Goal: Task Accomplishment & Management: Complete application form

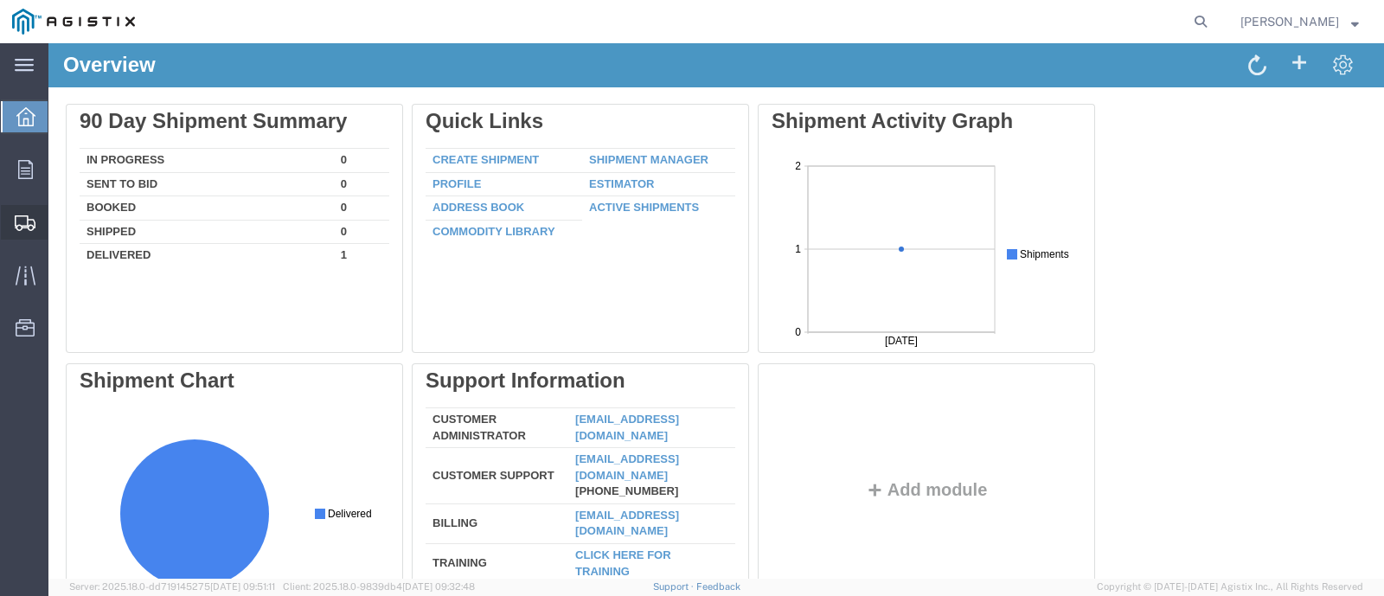
click at [32, 227] on icon at bounding box center [25, 223] width 21 height 16
click at [60, 222] on span "Shipments" at bounding box center [54, 222] width 12 height 35
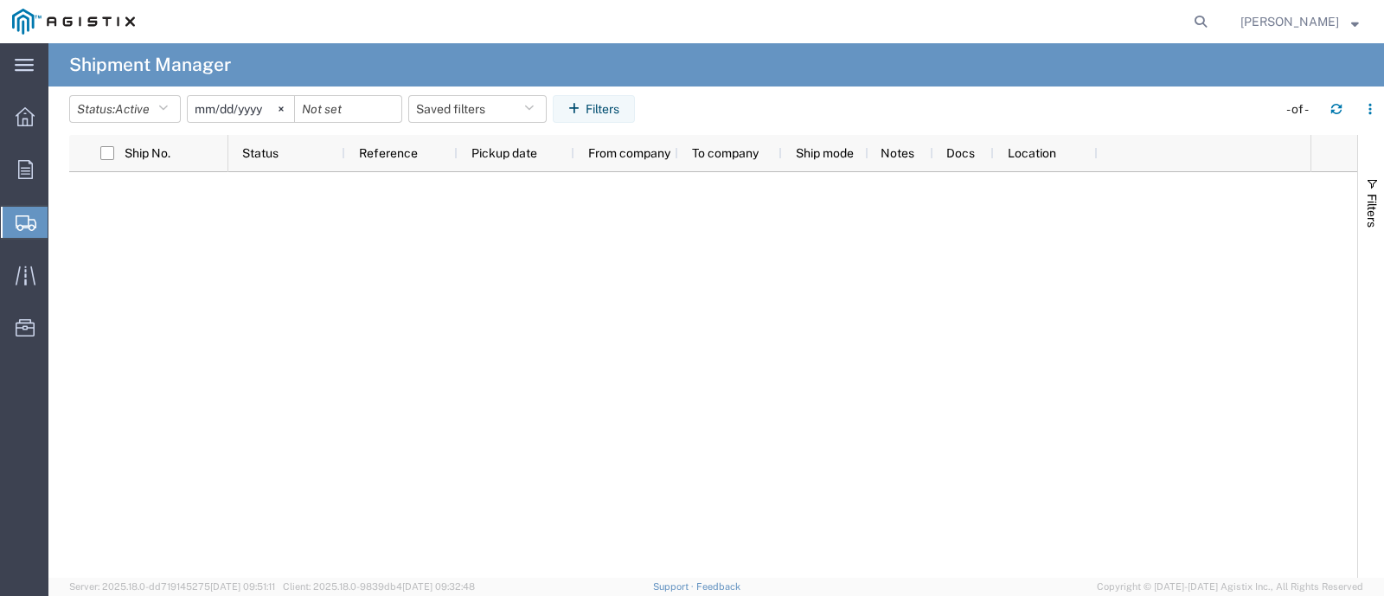
click at [0, 0] on span "Create Shipment" at bounding box center [0, 0] width 0 height 0
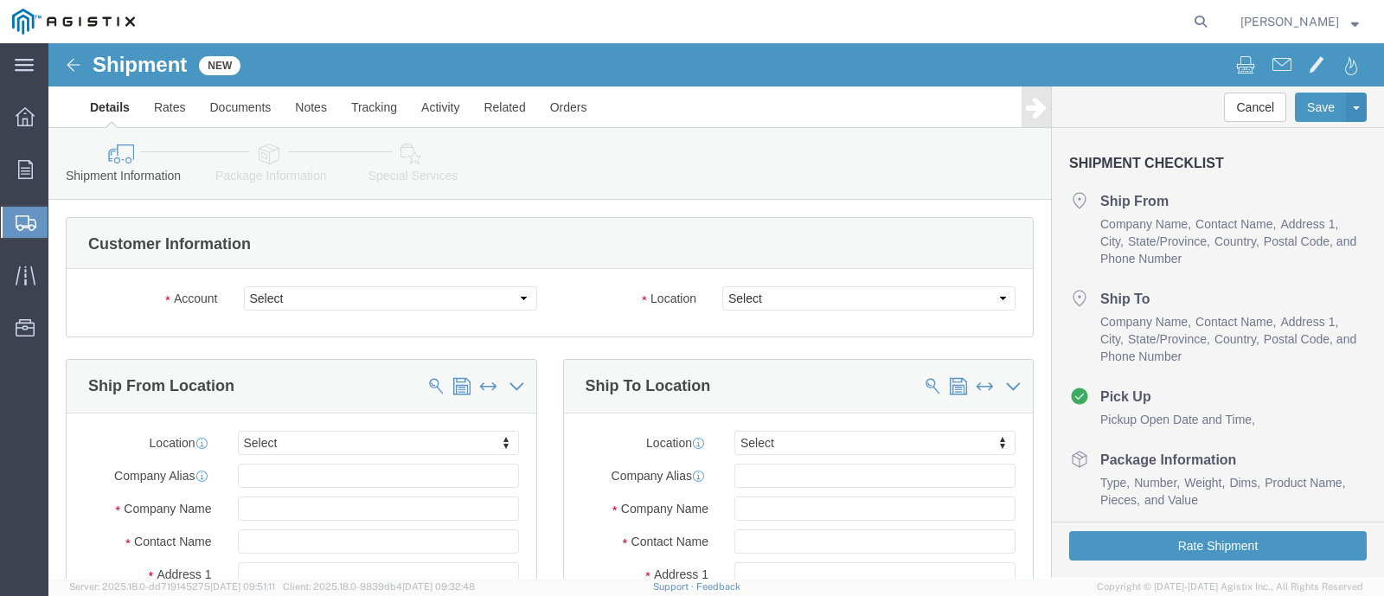
select select
click select "Select BAKERSFIELD PIPE & SUPPLY INC PG&E"
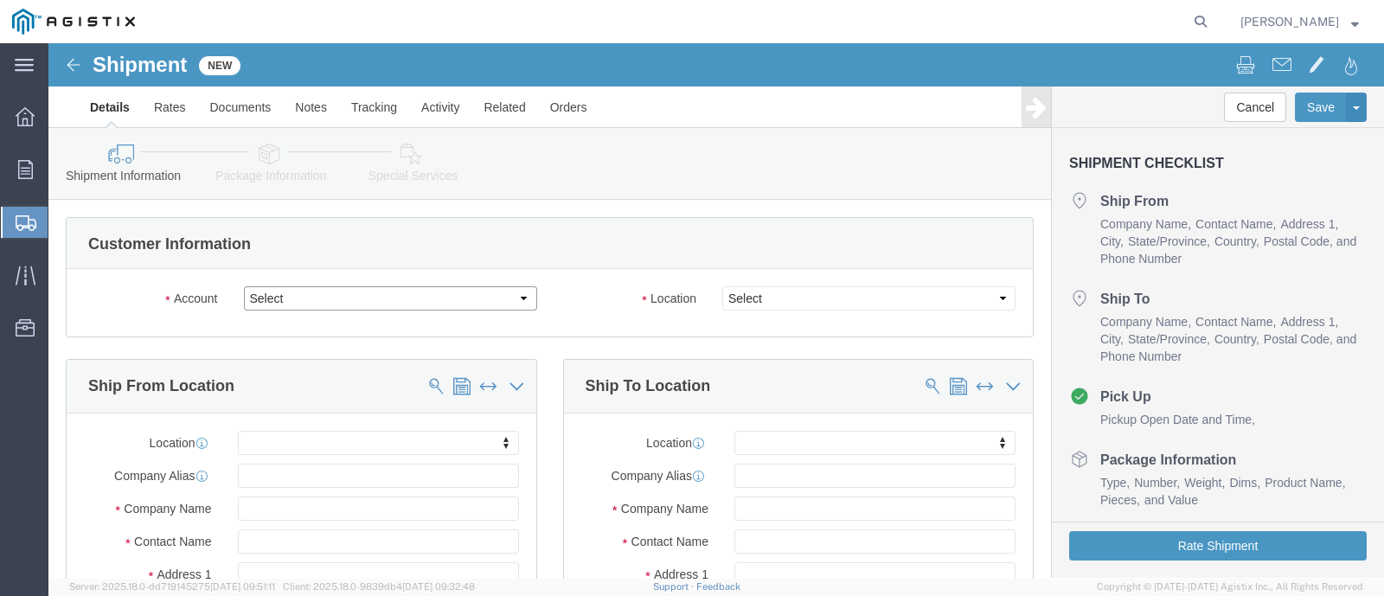
select select "9596"
click select "Select BAKERSFIELD PIPE & SUPPLY INC PG&E"
select select "PURCHORD"
select select
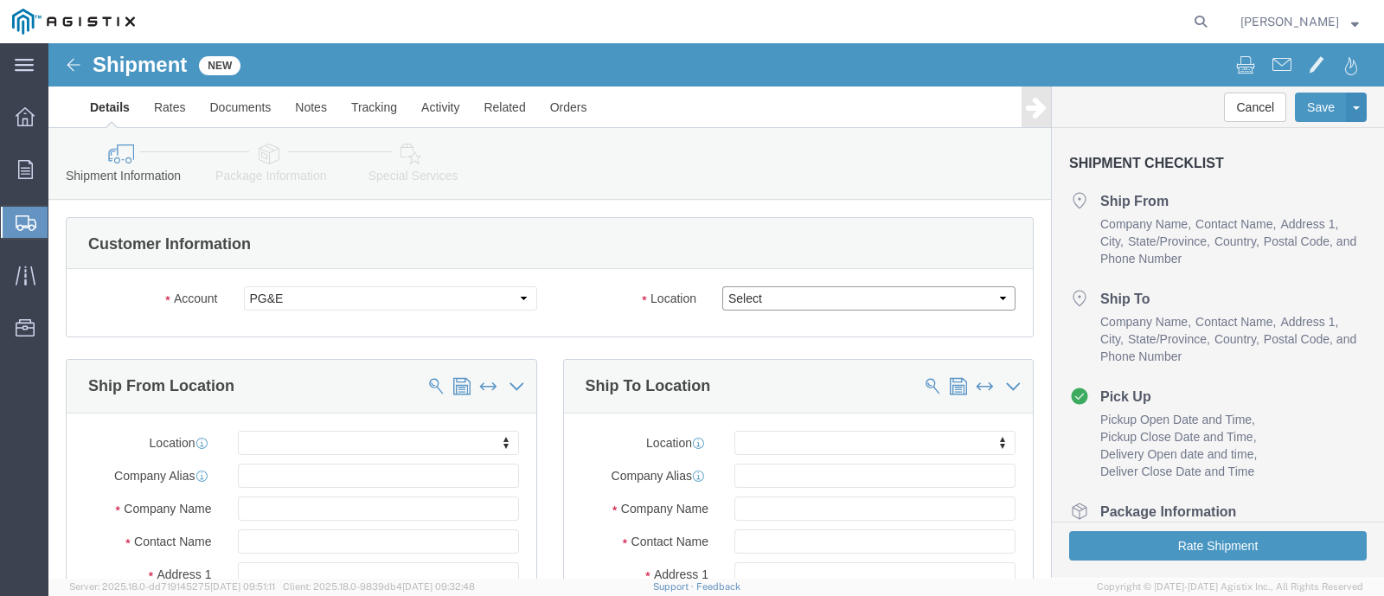
click select "Select All Others Fremont DC Fresno DC Wheatland DC"
click select "Select BAKERSFIELD PIPE & SUPPLY INC PG&E"
click div "Account Select BAKERSFIELD PIPE & SUPPLY INC PG&E"
drag, startPoint x: 291, startPoint y: 261, endPoint x: 303, endPoint y: 264, distance: 12.4
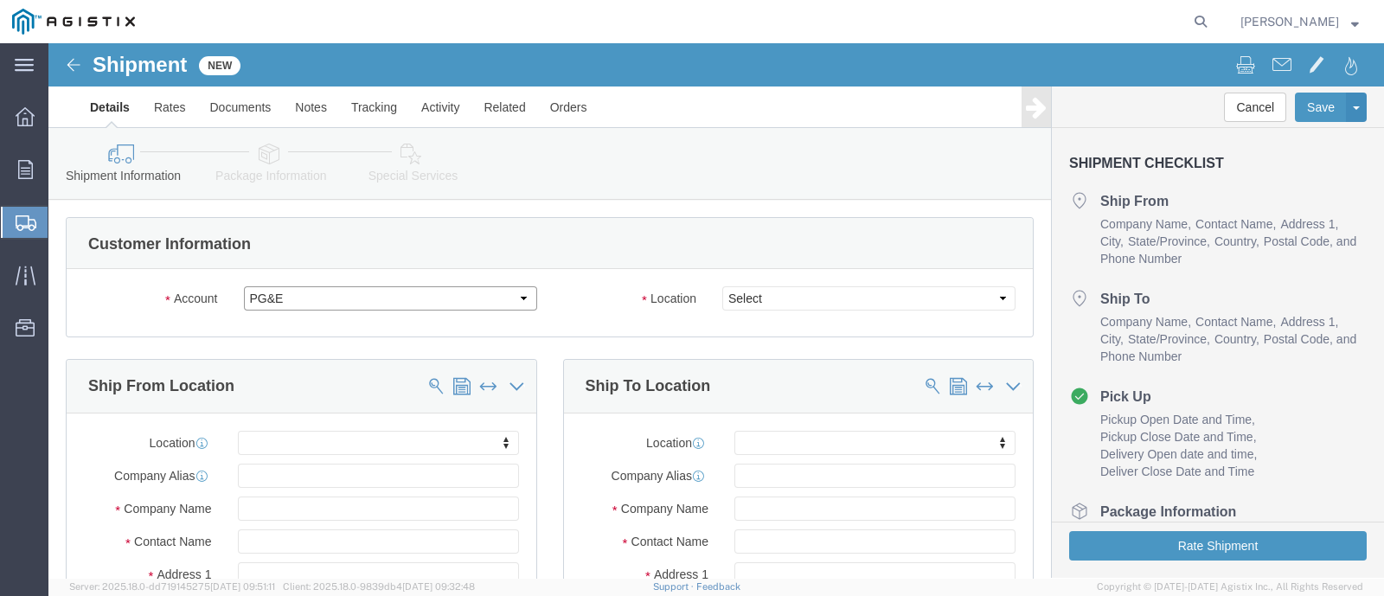
click select "Select BAKERSFIELD PIPE & SUPPLY INC PG&E"
click select "Select All Others Fremont DC Fresno DC Wheatland DC"
select select "23082"
click select "Select All Others Fremont DC Fresno DC Wheatland DC"
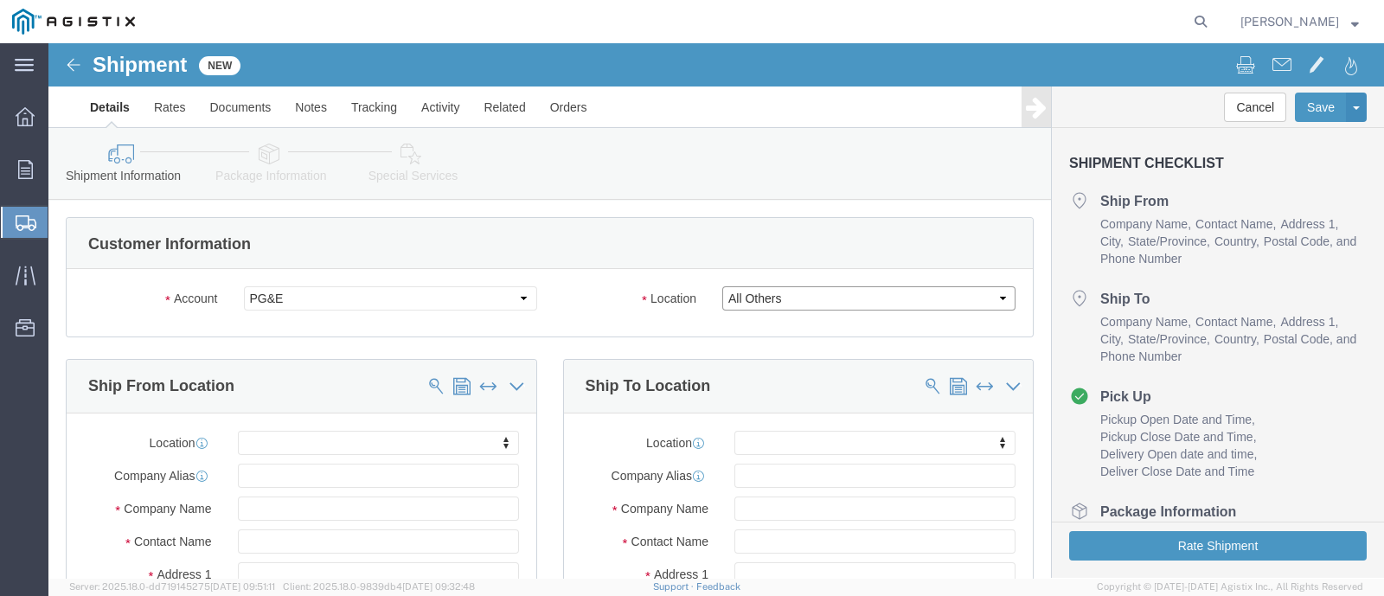
click select "Select All Others Fremont DC Fresno DC Wheatland DC"
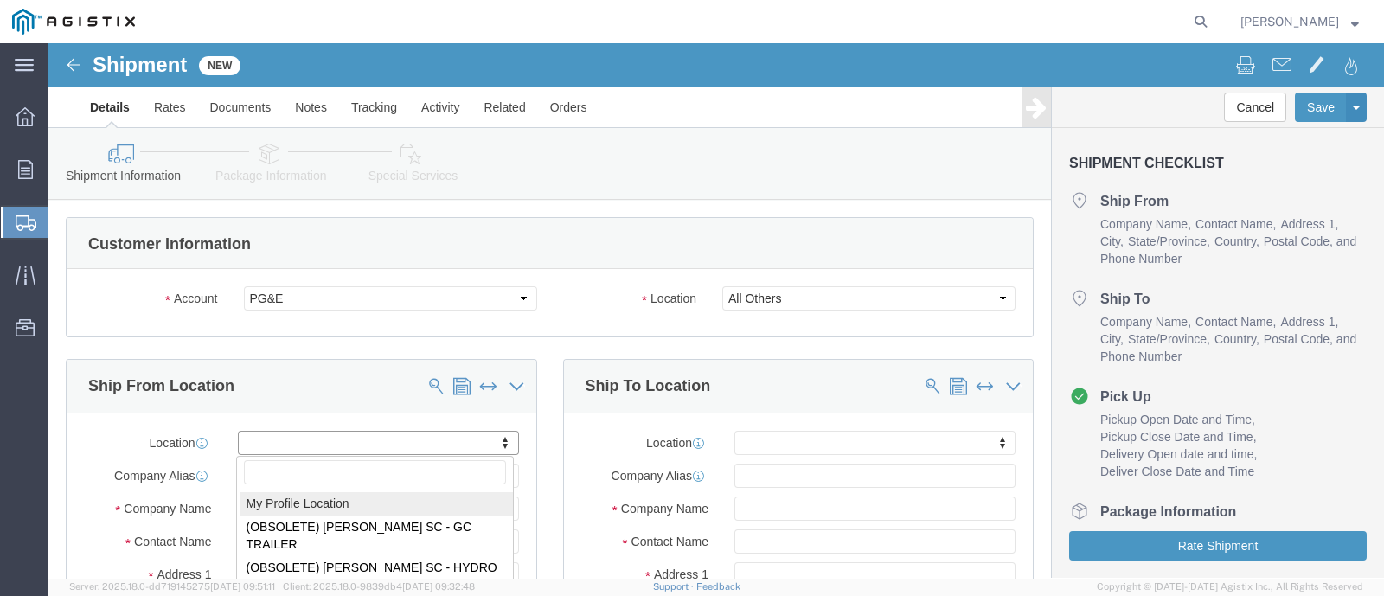
scroll to position [252, 0]
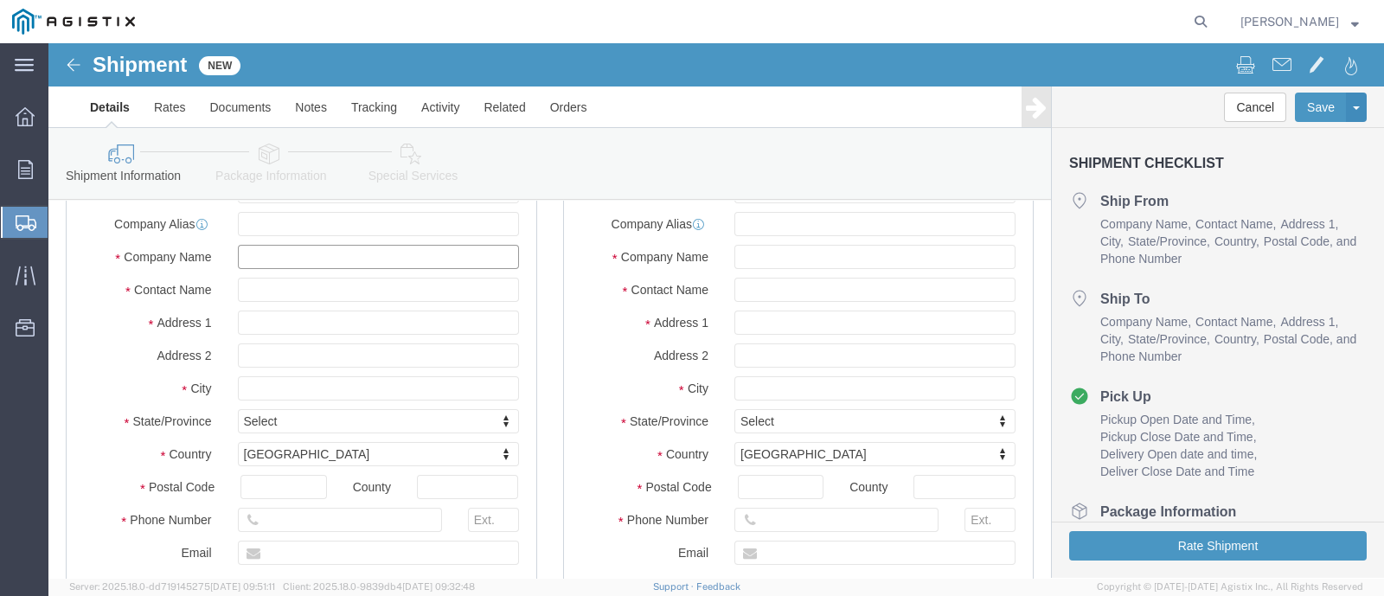
click input "text"
type input "BPS SUPPLY GROUP"
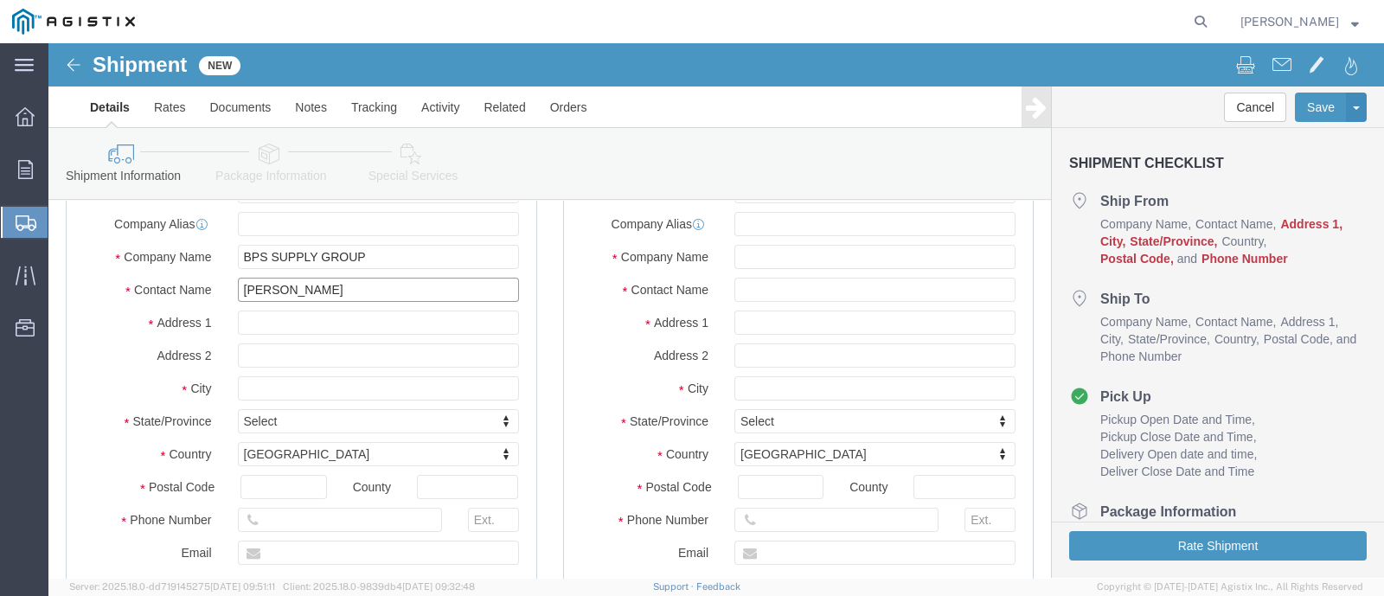
click input "ALEX M"
type input "ALEX MARTINEZ"
type input "3806 DUCK CREEK DRIVE"
select select
type input "STOCKTON"
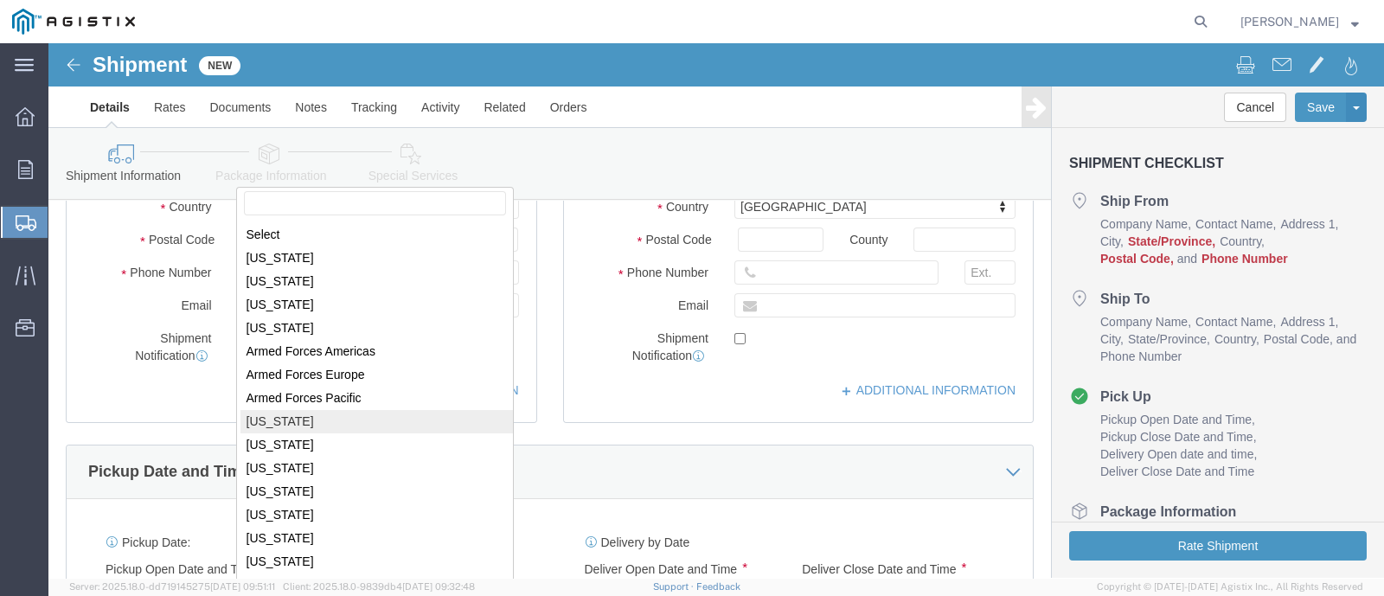
scroll to position [504, 0]
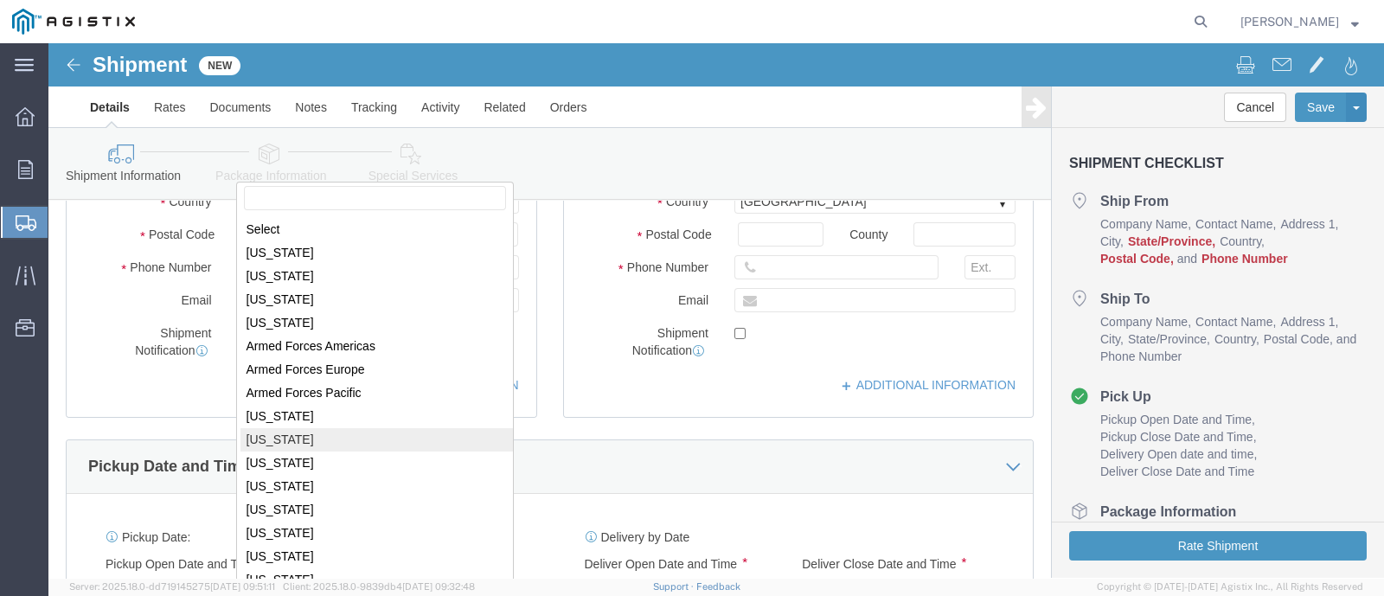
select select
select select "CA"
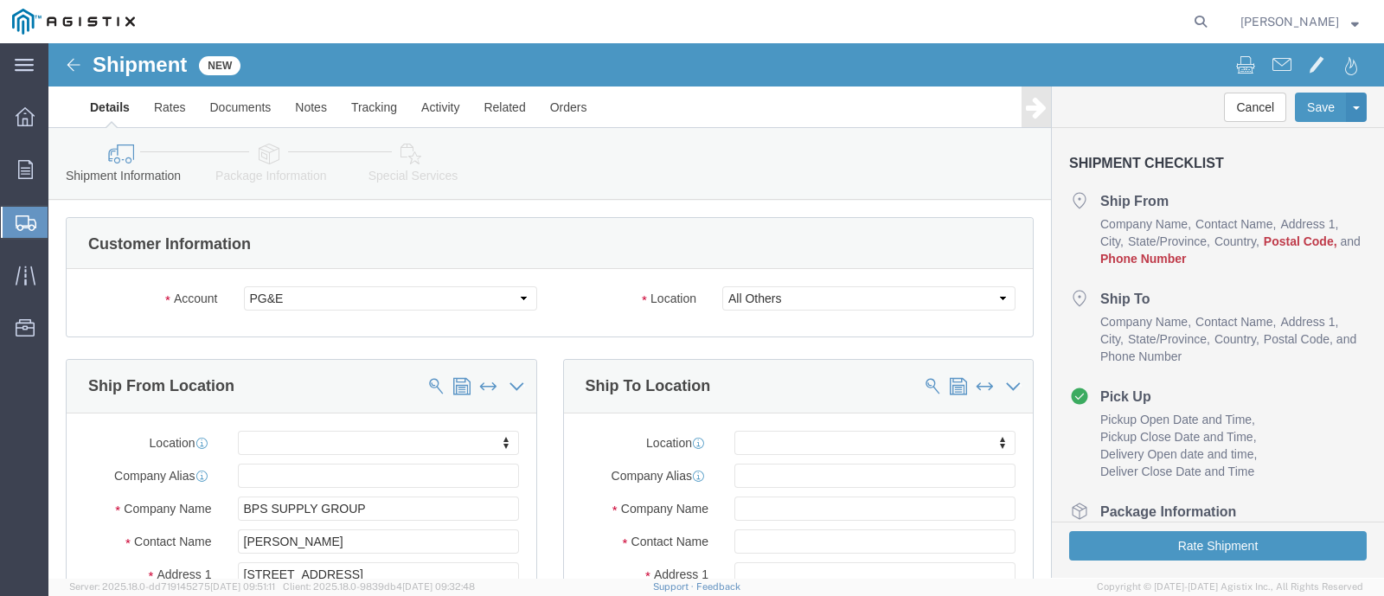
scroll to position [252, 0]
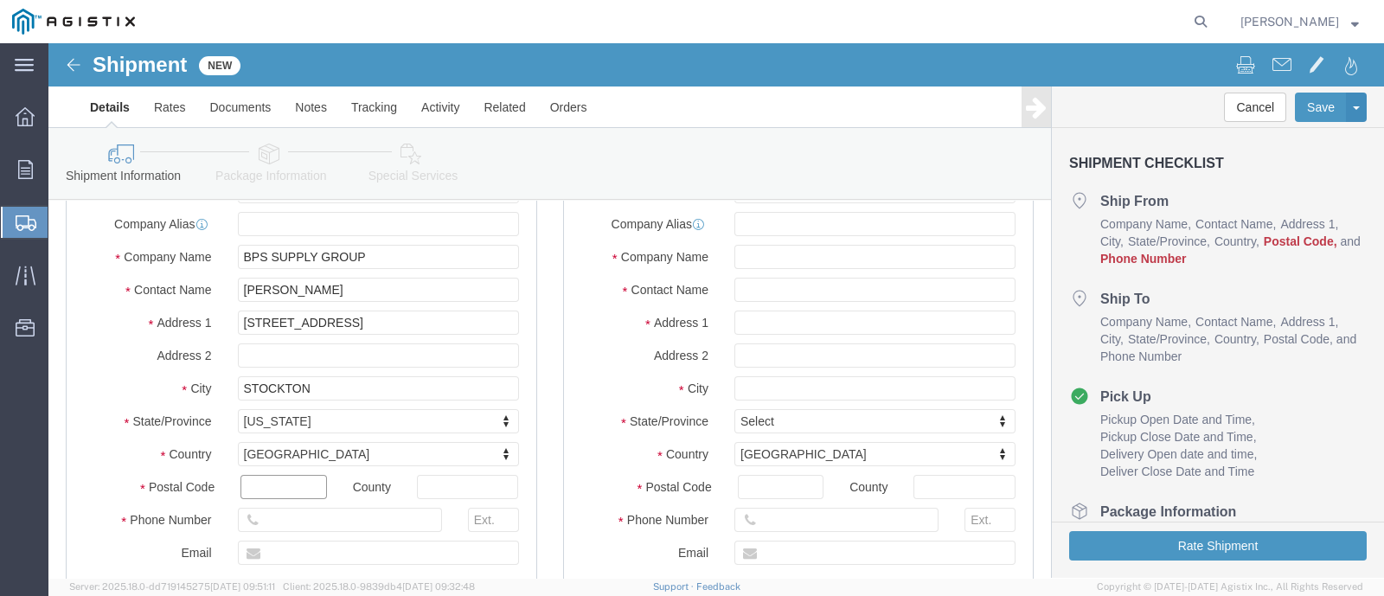
click input "text"
type input "9"
type input "95215"
select select
click input "text"
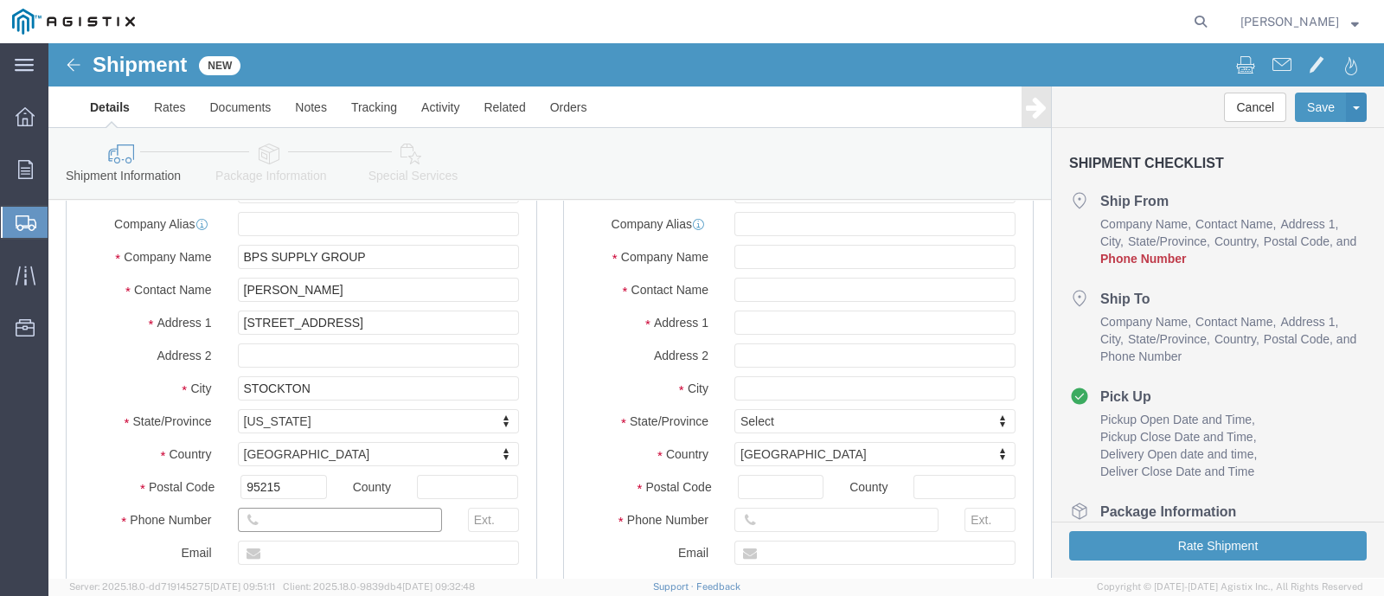
click input "text"
type input "209-337-0055"
click input "text"
paste input "amartinez@bpssg.com"
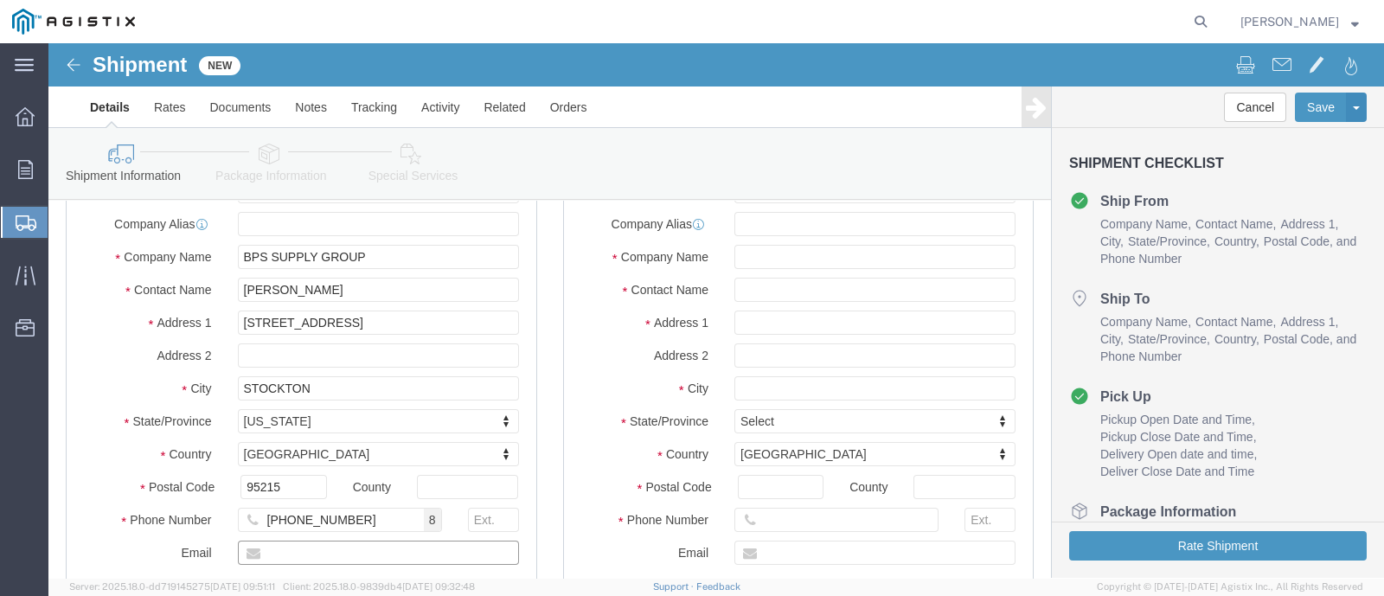
type input "amartinez@bpssg.com"
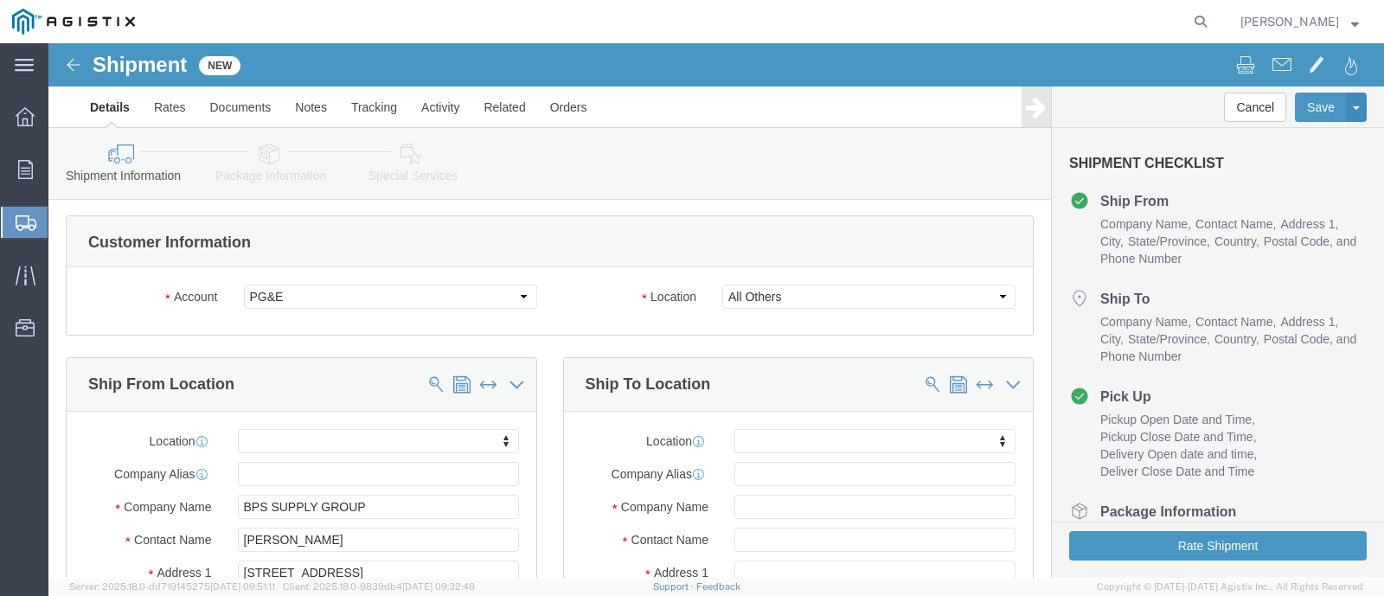
scroll to position [0, 0]
